Goal: Task Accomplishment & Management: Manage account settings

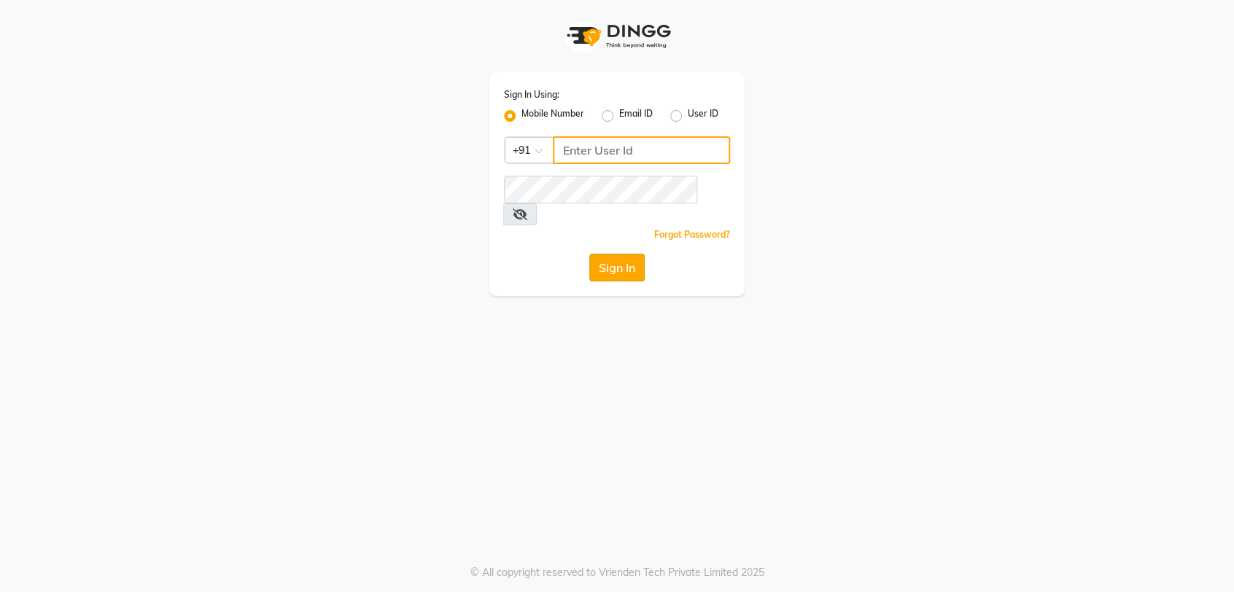
type input "9740042021"
click at [607, 254] on button "Sign In" at bounding box center [616, 268] width 55 height 28
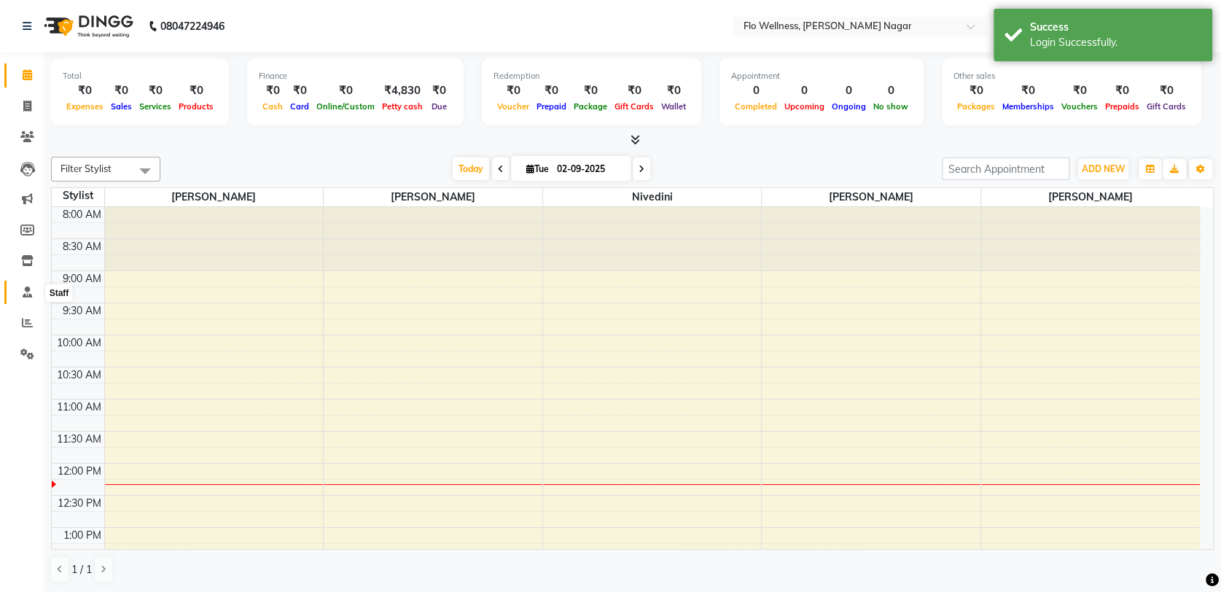
click at [29, 297] on icon at bounding box center [27, 292] width 9 height 11
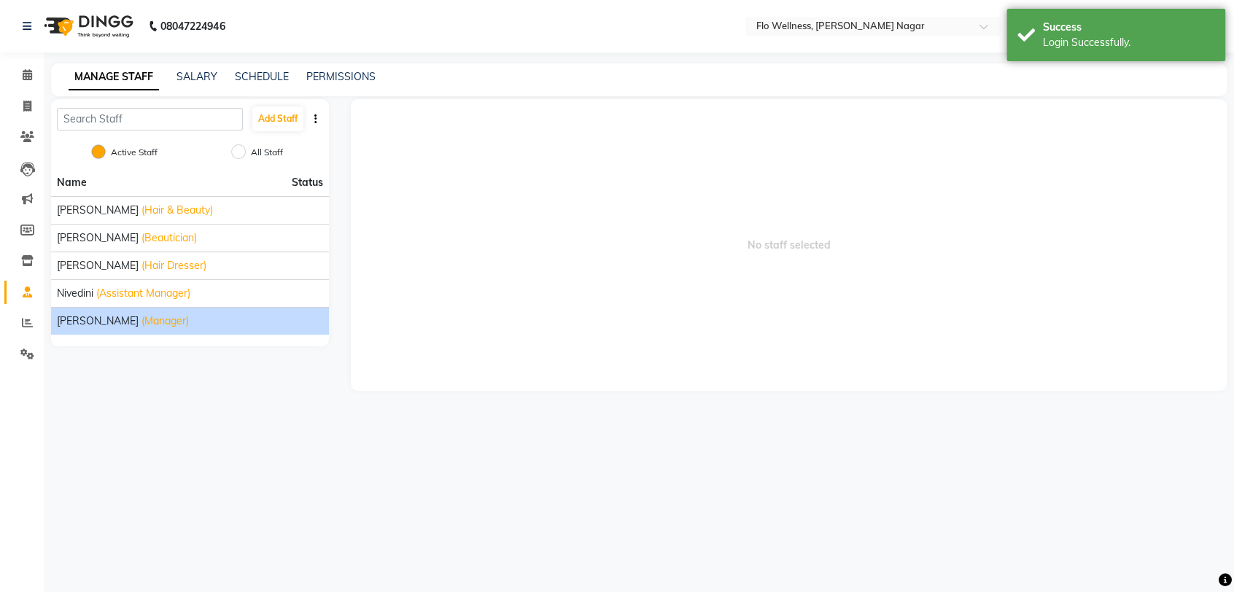
click at [107, 324] on span "[PERSON_NAME]" at bounding box center [98, 321] width 82 height 15
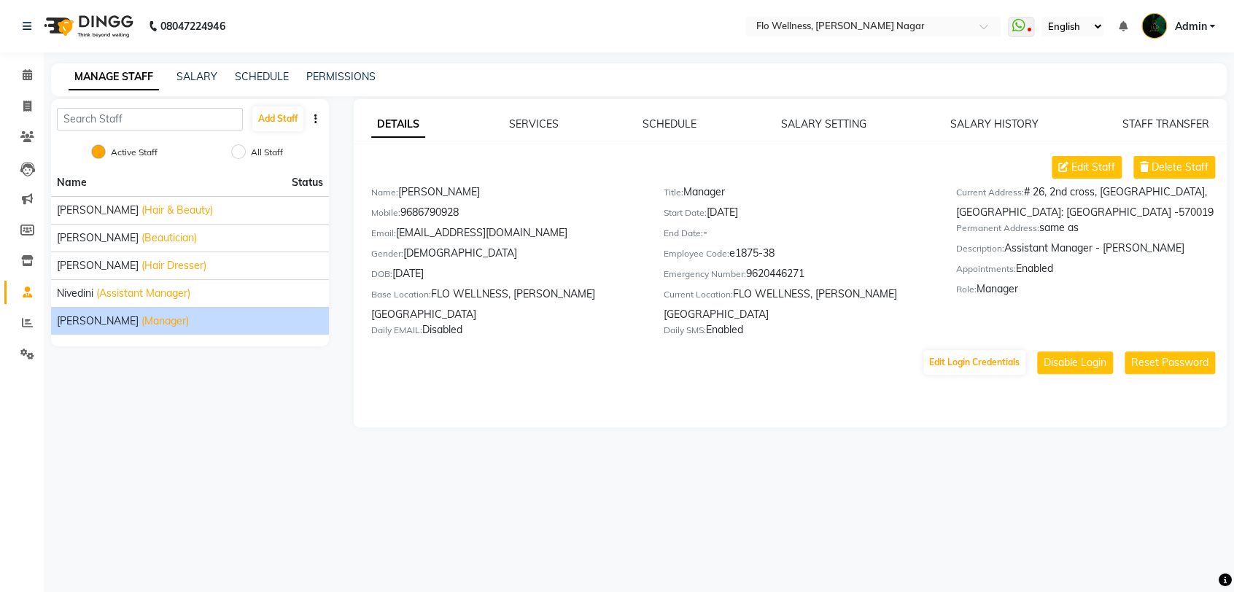
click at [613, 495] on div "08047224946 Select Location × Flo Wellness, [PERSON_NAME][GEOGRAPHIC_DATA] What…" at bounding box center [617, 296] width 1234 height 592
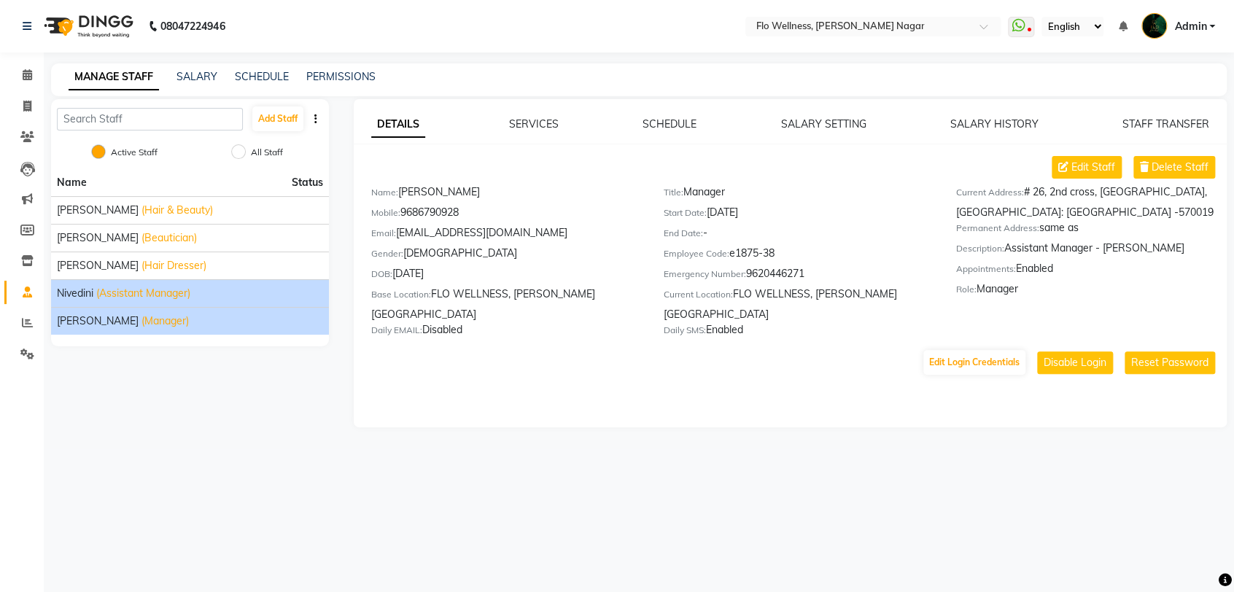
click at [170, 291] on span "(Assistant Manager)" at bounding box center [143, 293] width 94 height 15
